Goal: Information Seeking & Learning: Get advice/opinions

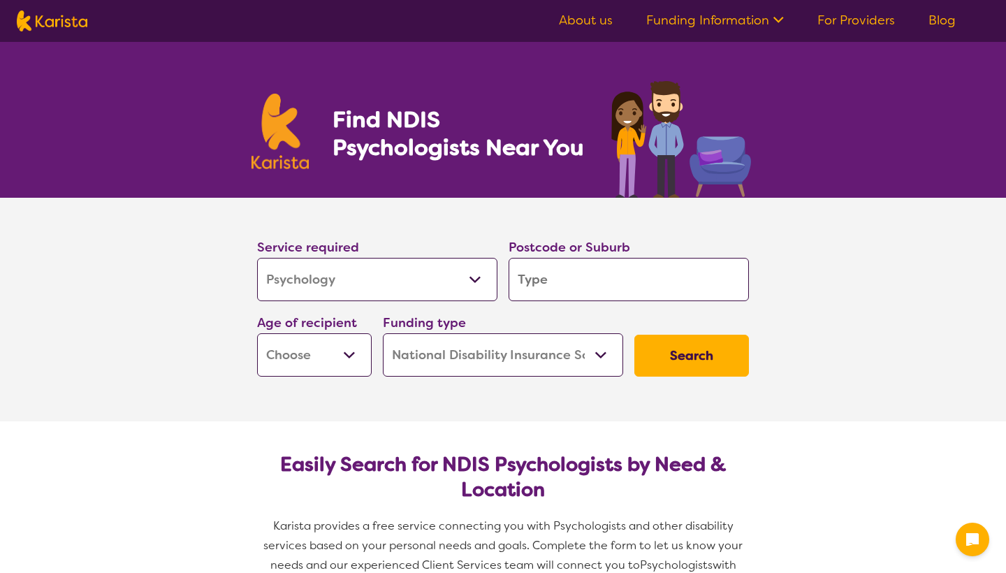
select select "Psychology"
select select "NDIS"
select select "Psychology"
select select "NDIS"
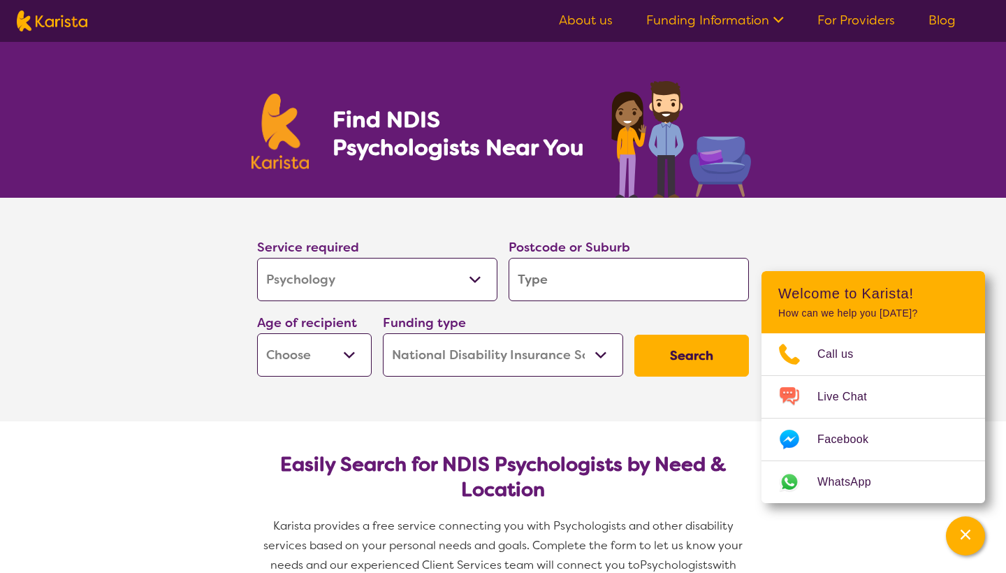
click at [588, 291] on input "search" at bounding box center [629, 279] width 240 height 43
type input "S"
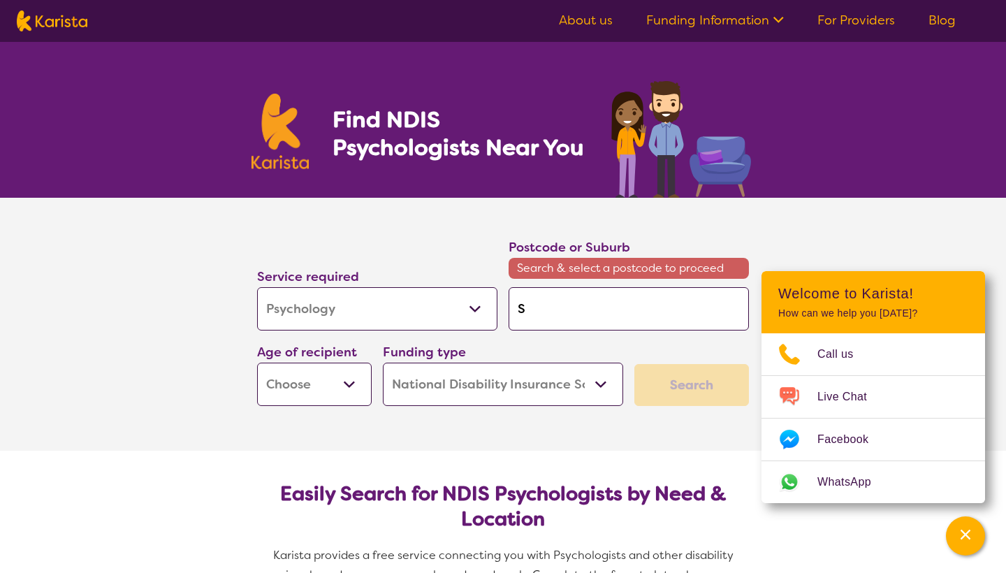
type input "Su"
type input "Sun"
type input "Sunb"
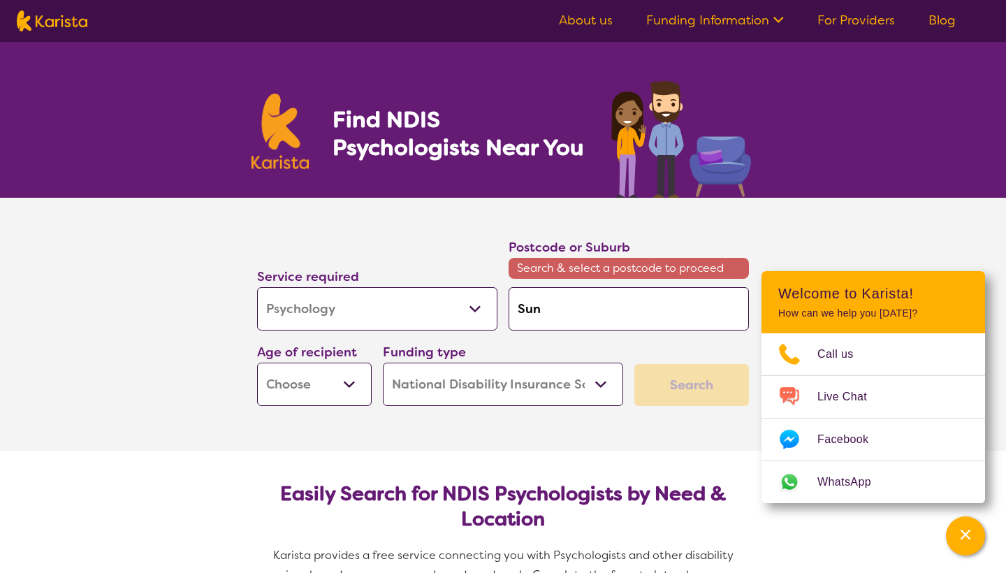
type input "Sunb"
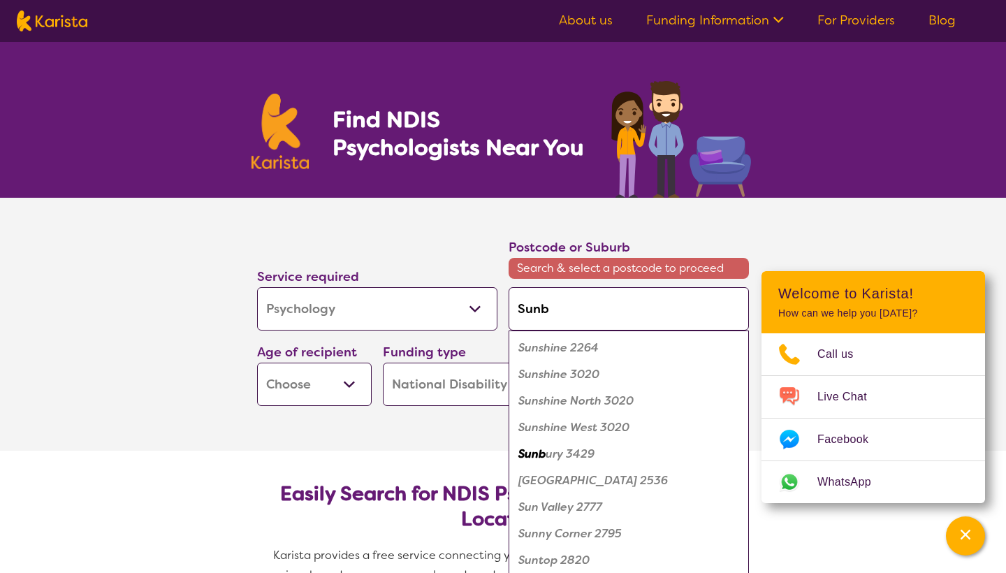
type input "Sunbu"
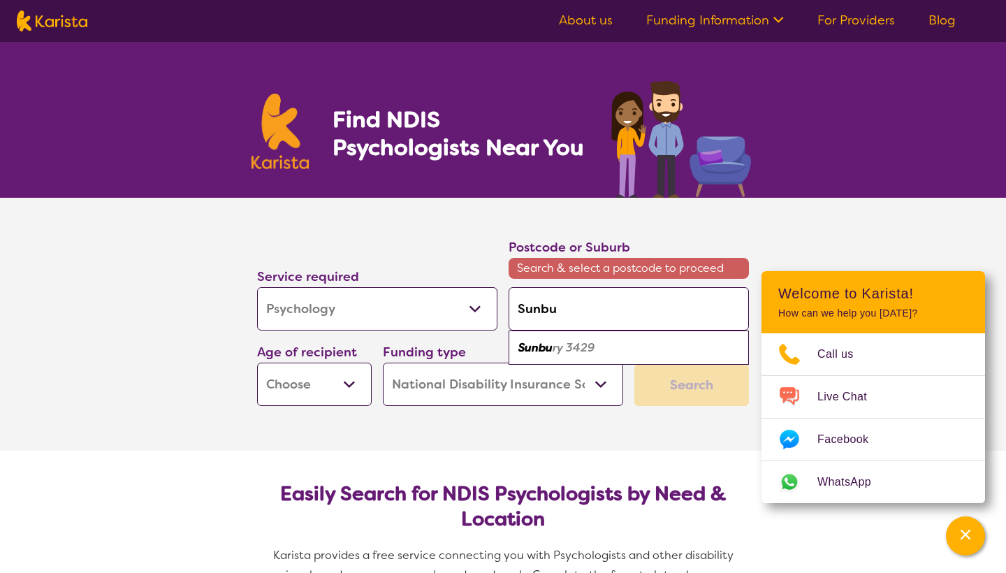
type input "Sunbur"
type input "Sunbury"
click at [598, 342] on div "Sunbury 3429" at bounding box center [629, 348] width 226 height 27
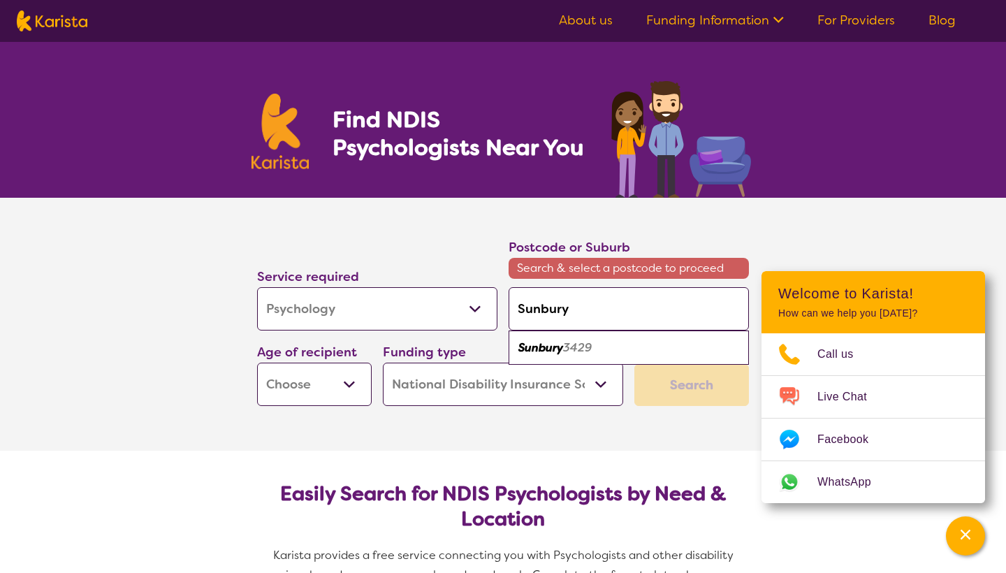
type input "3429"
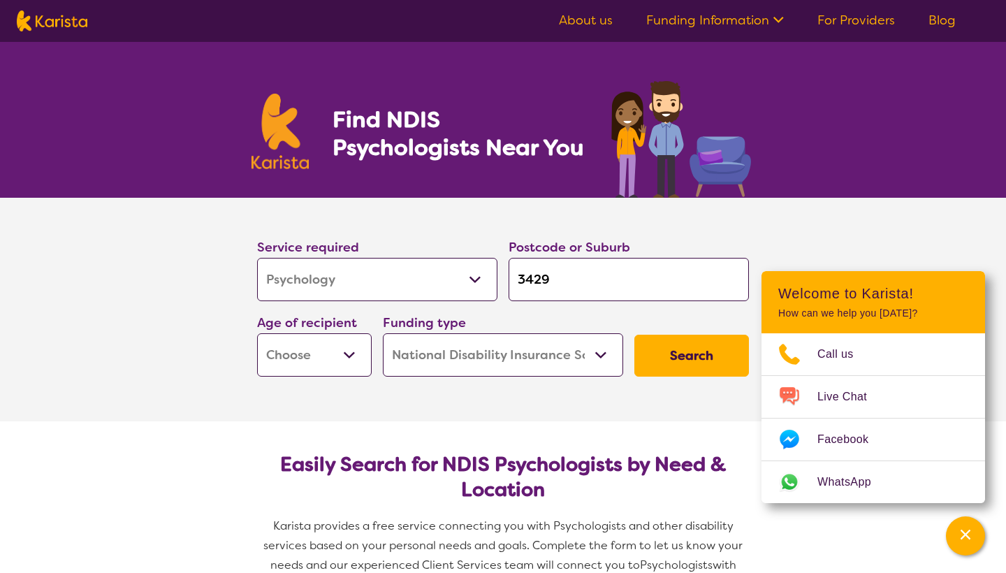
select select "AD"
click at [486, 358] on select "Home Care Package (HCP) National Disability Insurance Scheme (NDIS) I don't know" at bounding box center [503, 354] width 240 height 43
click at [706, 367] on button "Search" at bounding box center [691, 356] width 115 height 42
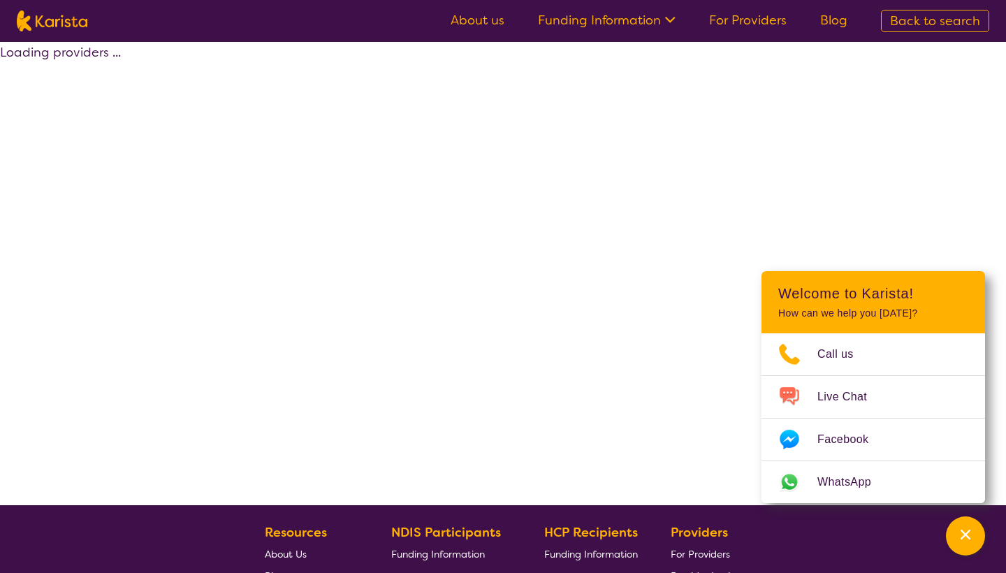
select select "by_score"
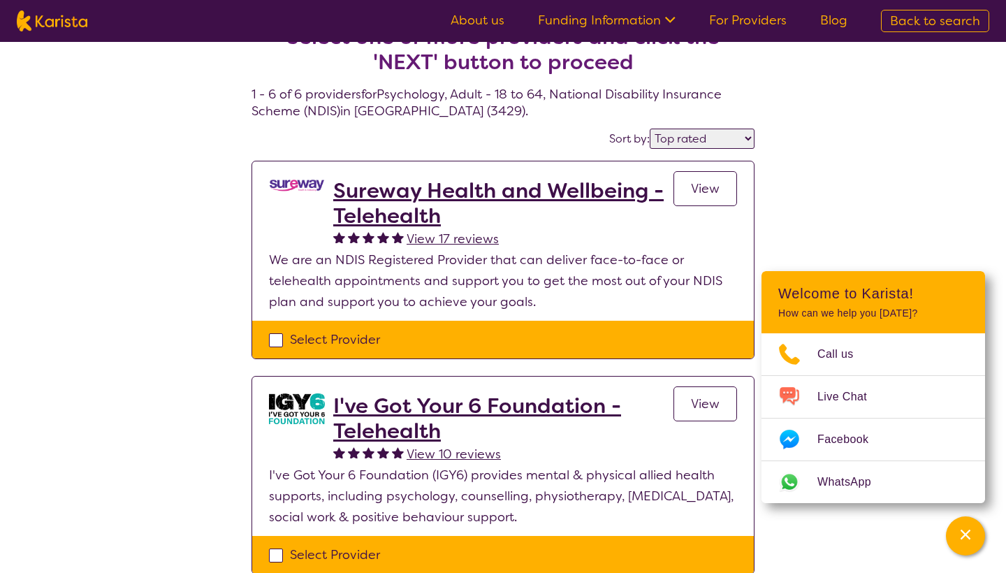
scroll to position [21, 0]
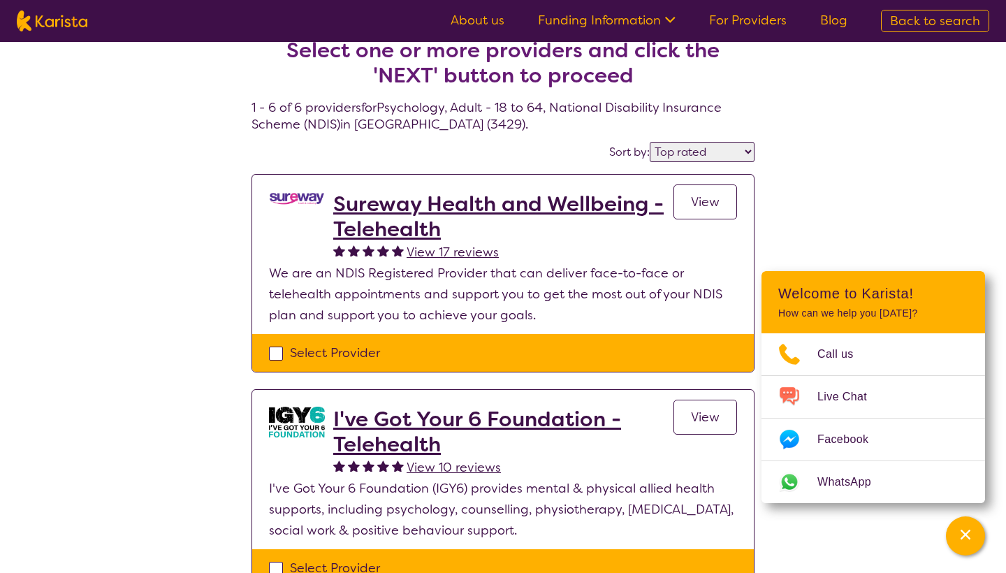
click at [406, 205] on h2 "Sureway Health and Wellbeing - Telehealth" at bounding box center [503, 216] width 340 height 50
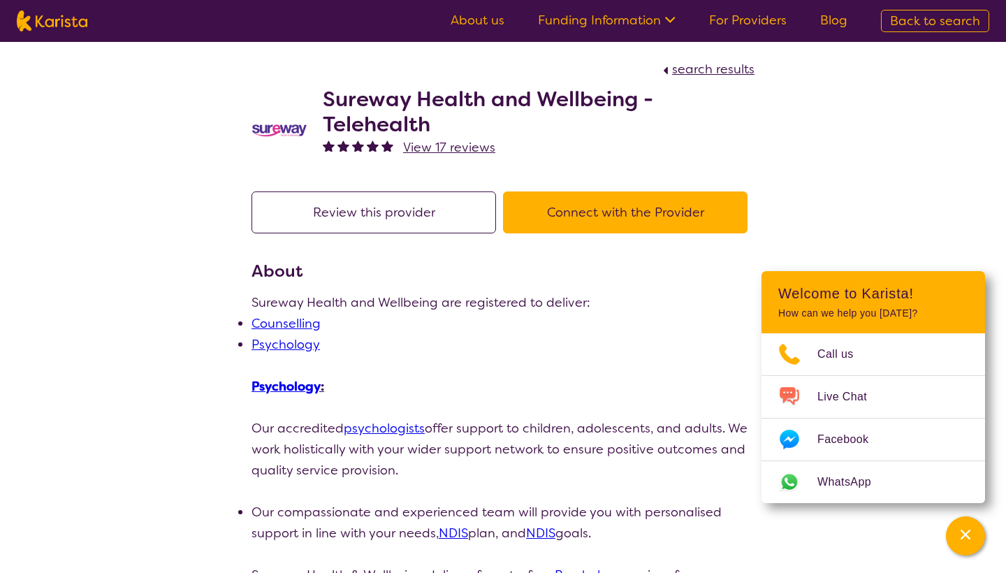
click at [631, 224] on button "Connect with the Provider" at bounding box center [625, 212] width 245 height 42
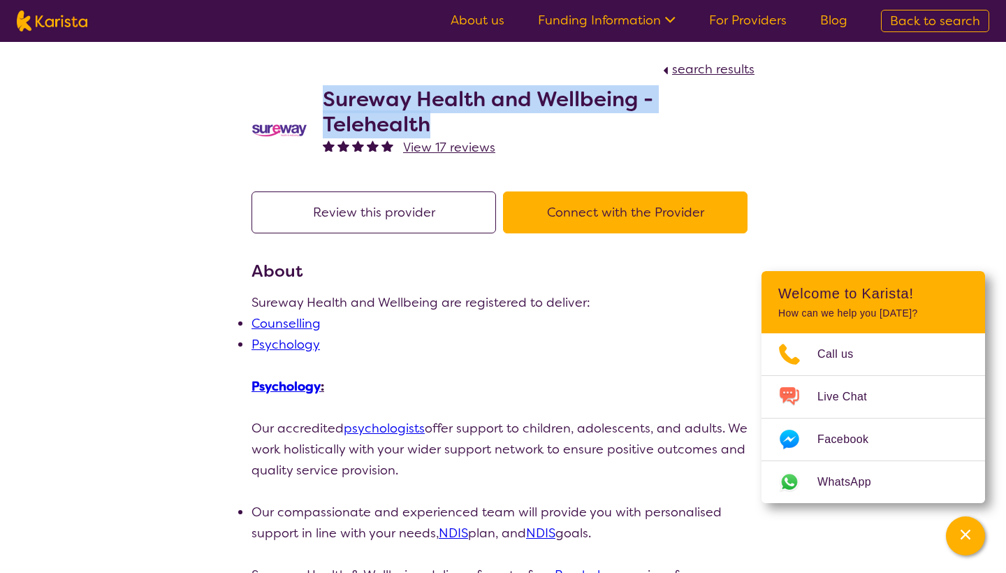
drag, startPoint x: 328, startPoint y: 91, endPoint x: 439, endPoint y: 122, distance: 115.3
click at [439, 122] on h2 "Sureway Health and Wellbeing - Telehealth" at bounding box center [539, 112] width 432 height 50
copy h2 "Sureway Health and Wellbeing - Telehealth"
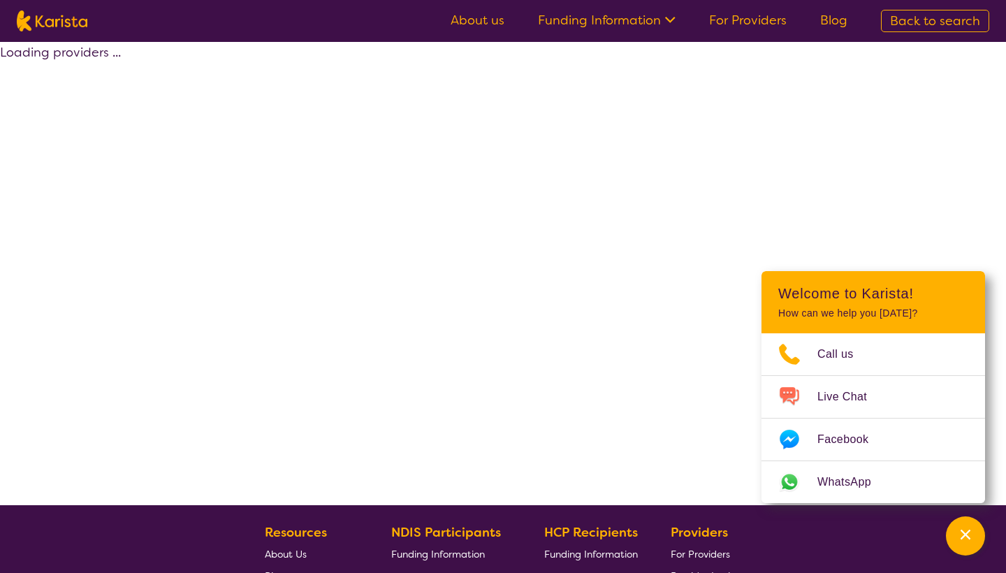
select select "by_score"
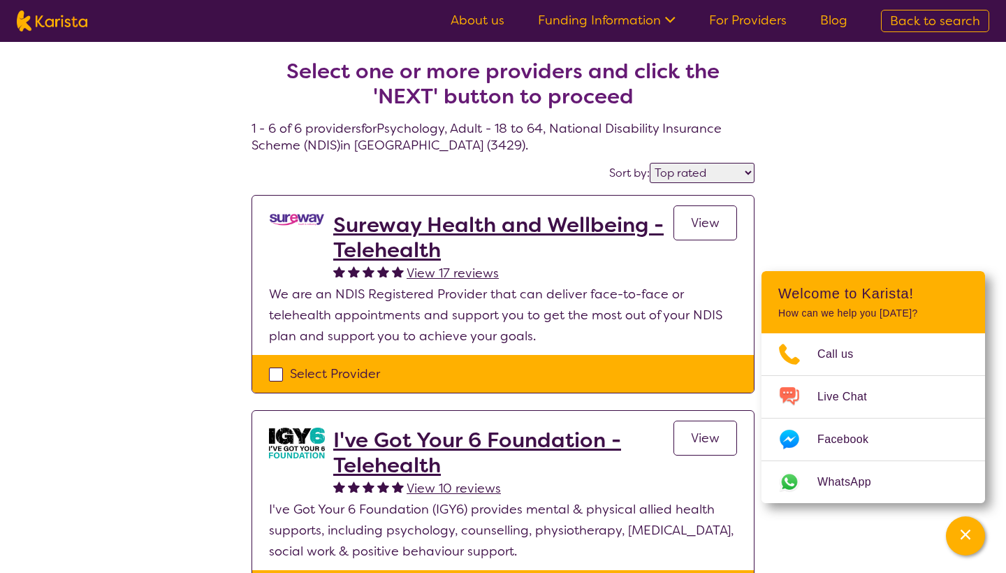
scroll to position [21, 0]
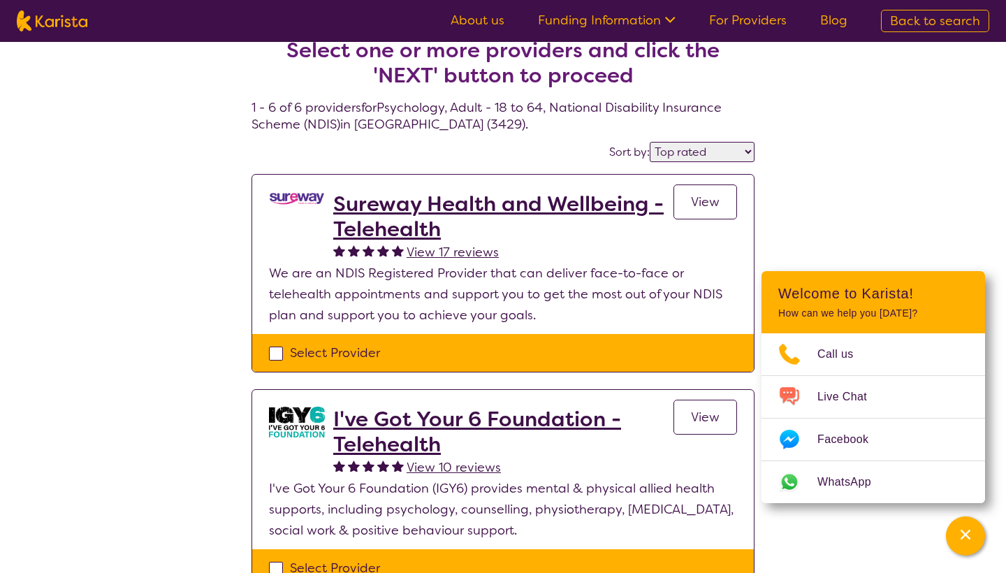
select select "Psychology"
select select "AD"
select select "NDIS"
select select "Psychology"
select select "AD"
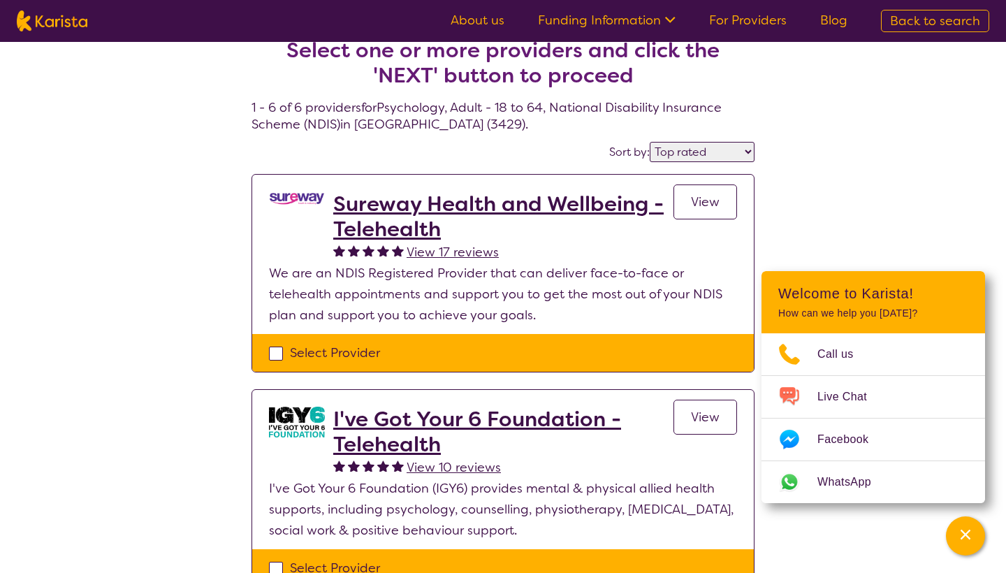
select select "NDIS"
